Goal: Information Seeking & Learning: Learn about a topic

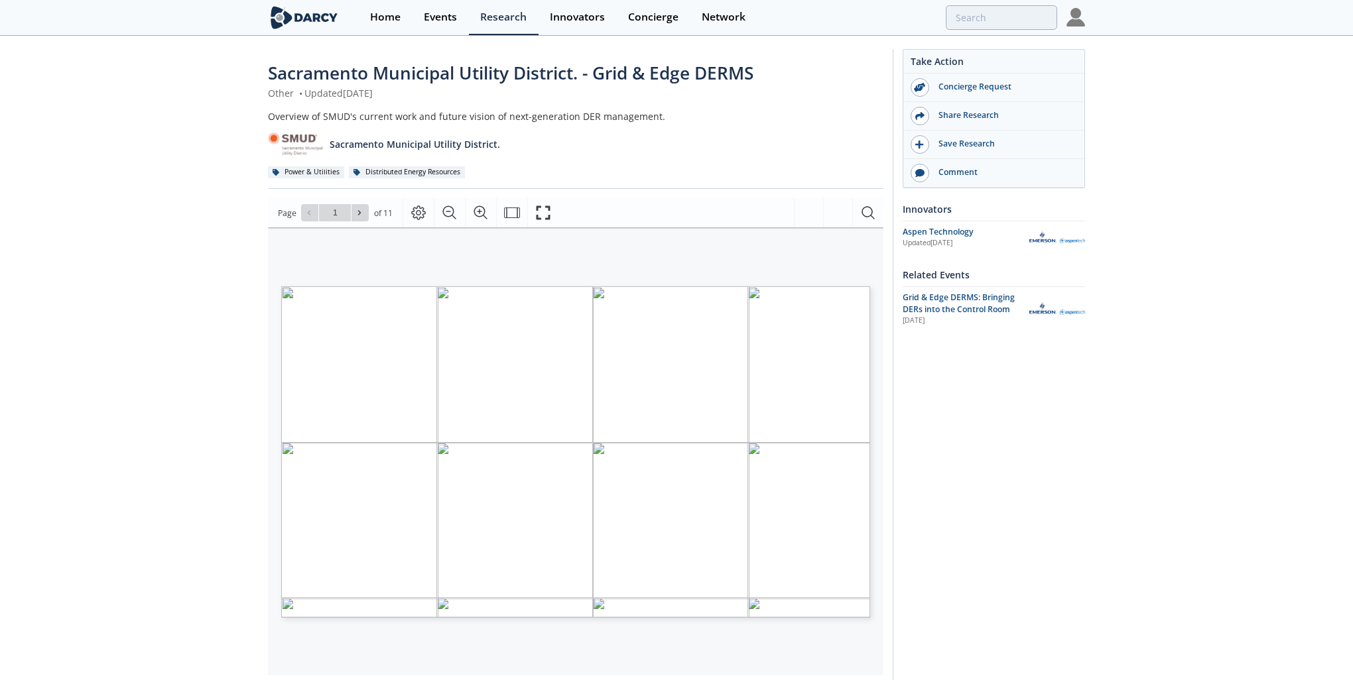
type input "2"
type input "4"
type input "5"
click at [780, 488] on span "Pass dispatch signals from VVO to BTM DERs for third" at bounding box center [763, 490] width 147 height 6
click at [361, 212] on icon at bounding box center [359, 213] width 8 height 8
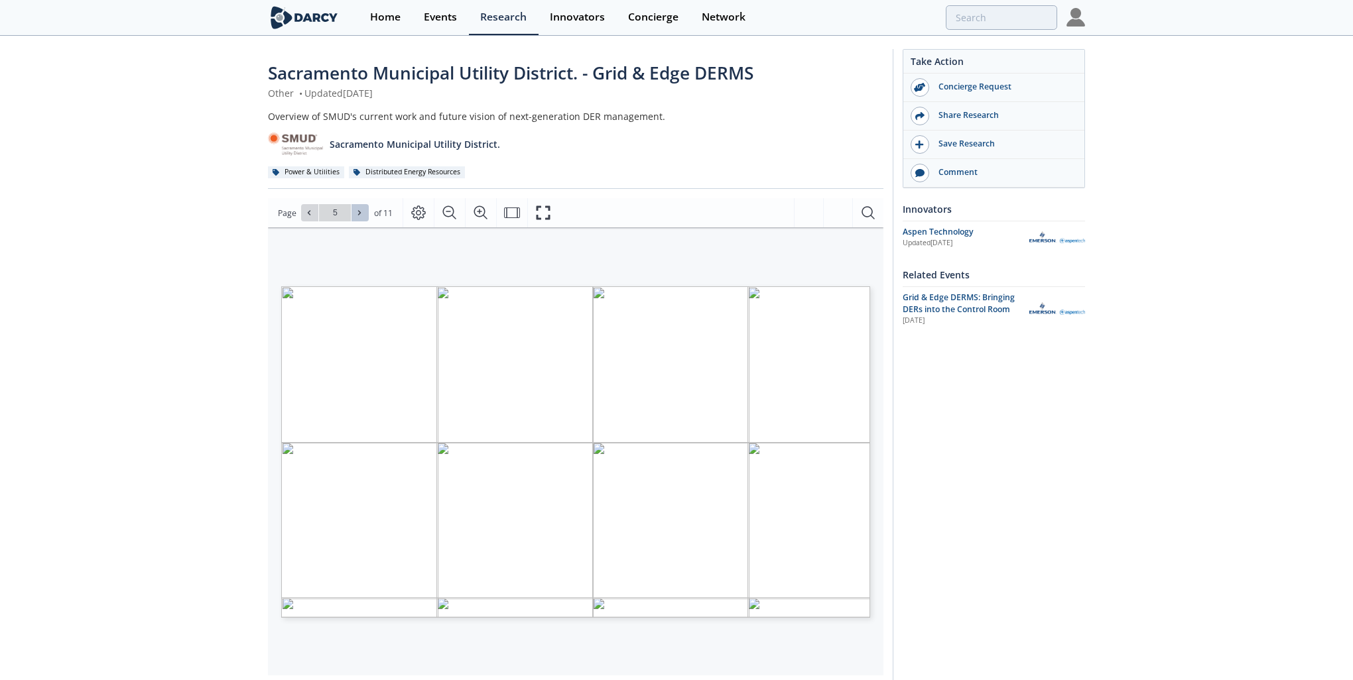
type input "6"
click at [361, 212] on icon at bounding box center [359, 213] width 8 height 8
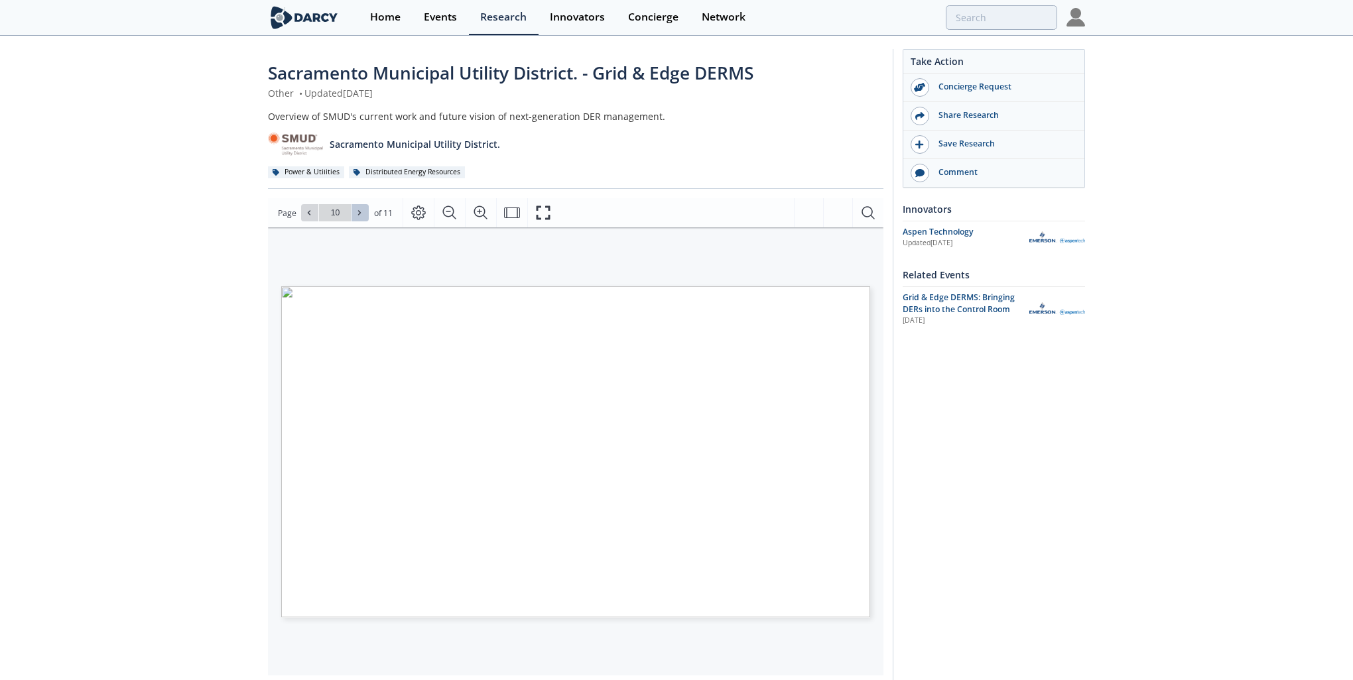
click at [361, 212] on icon at bounding box center [359, 213] width 8 height 8
click at [361, 212] on div "Go to Page 11" at bounding box center [335, 212] width 68 height 17
click at [311, 215] on icon at bounding box center [309, 213] width 8 height 8
click at [311, 216] on icon at bounding box center [309, 213] width 8 height 8
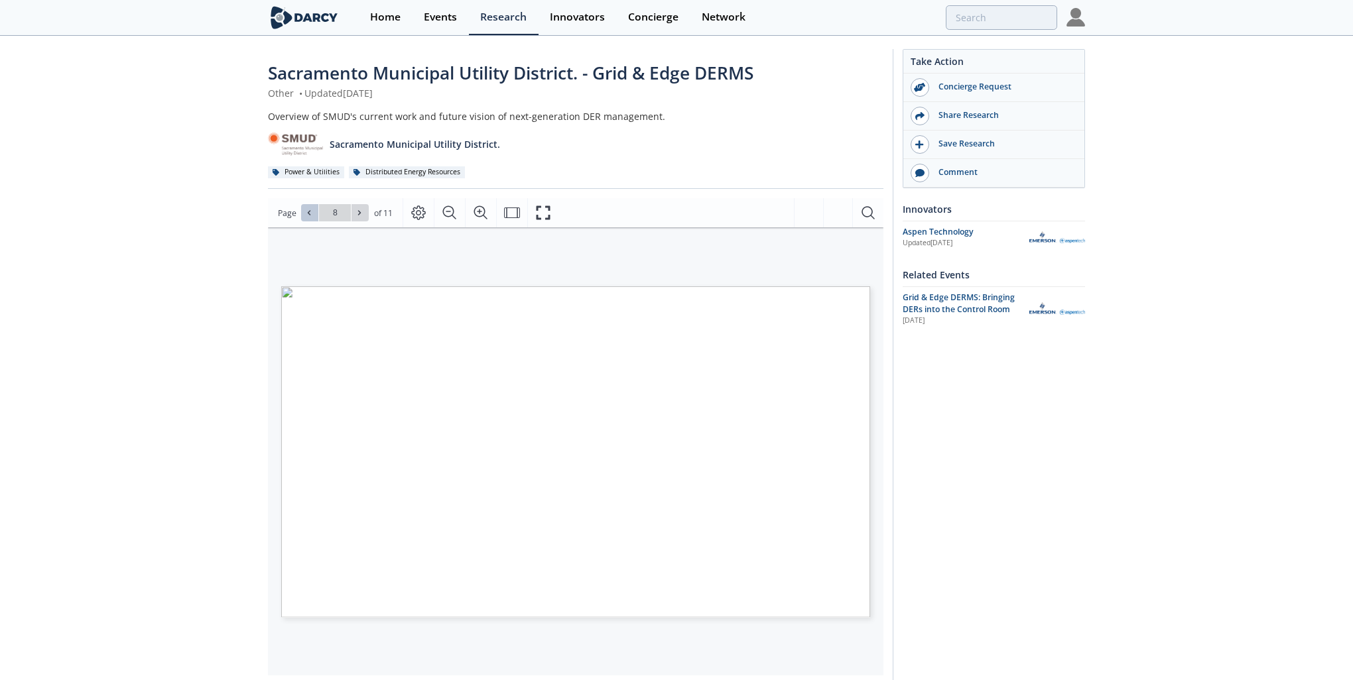
click at [311, 216] on icon at bounding box center [309, 213] width 8 height 8
click at [362, 209] on icon at bounding box center [359, 213] width 8 height 8
click at [311, 216] on icon at bounding box center [309, 213] width 8 height 8
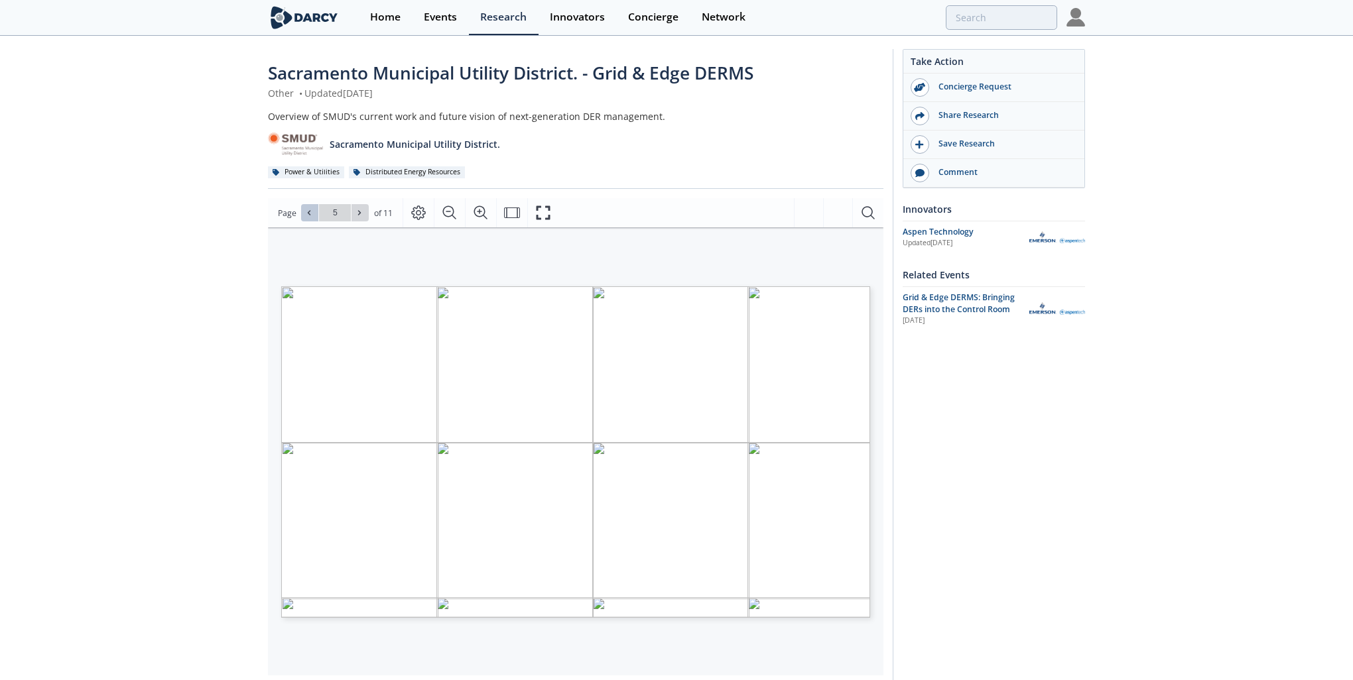
click at [311, 216] on icon at bounding box center [309, 213] width 8 height 8
click at [359, 219] on button at bounding box center [359, 212] width 17 height 17
type input "3"
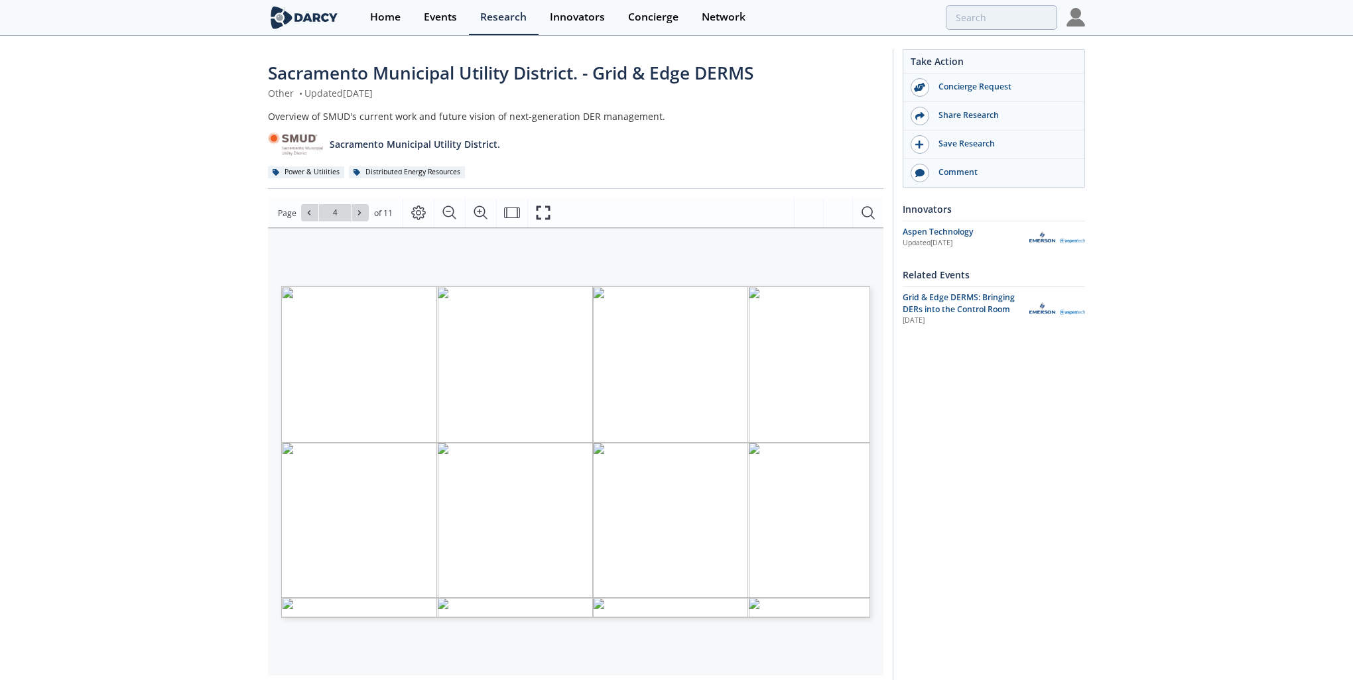
type input "5"
